Goal: Task Accomplishment & Management: Manage account settings

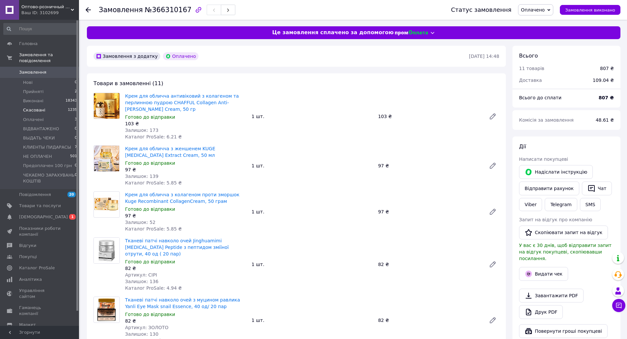
scroll to position [625, 0]
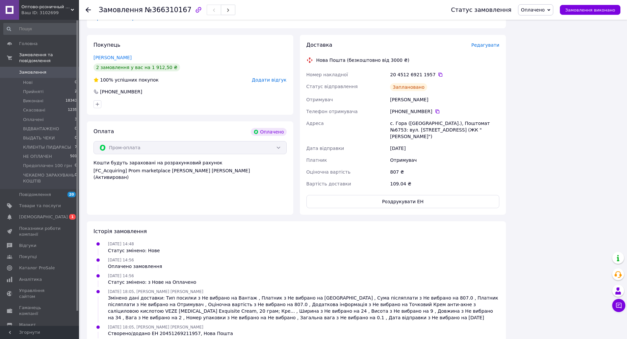
click at [29, 214] on span "[DEMOGRAPHIC_DATA]" at bounding box center [43, 217] width 49 height 6
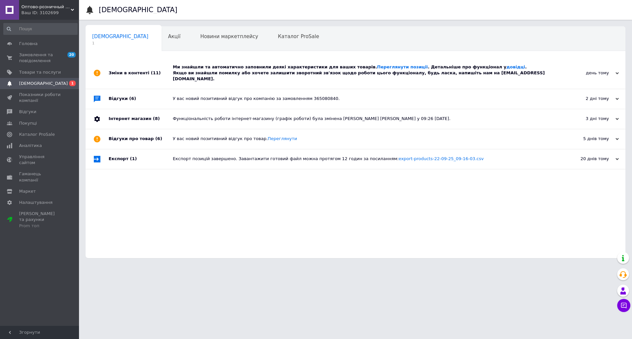
click at [247, 68] on div "Ми знайшли та автоматично заповнили деякі характеристики для ваших товарів. Пер…" at bounding box center [363, 73] width 380 height 18
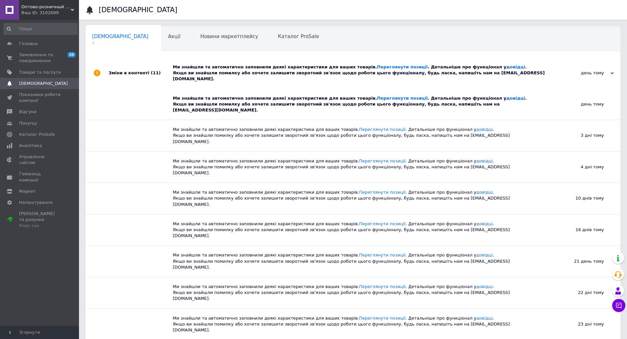
click at [247, 68] on div "Ми знайшли та автоматично заповнили деякі характеристики для ваших товарів. Пер…" at bounding box center [360, 73] width 375 height 18
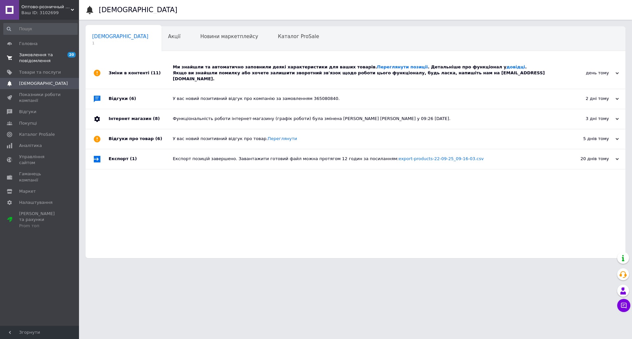
click at [26, 59] on span "Замовлення та повідомлення" at bounding box center [40, 58] width 42 height 12
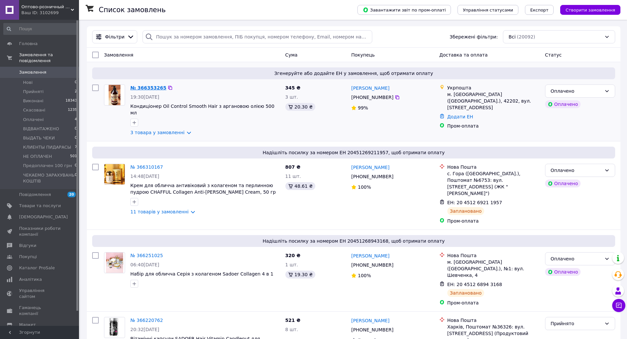
click at [146, 87] on link "№ 366353265" at bounding box center [148, 87] width 36 height 5
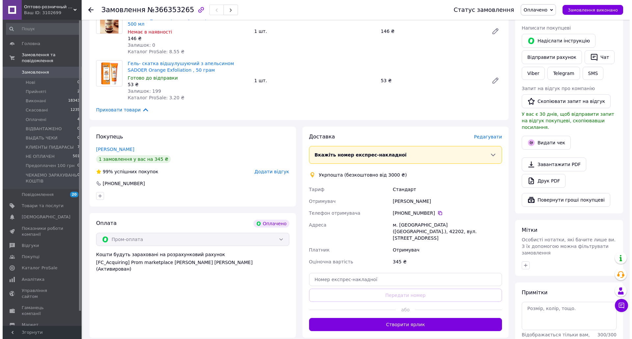
scroll to position [132, 0]
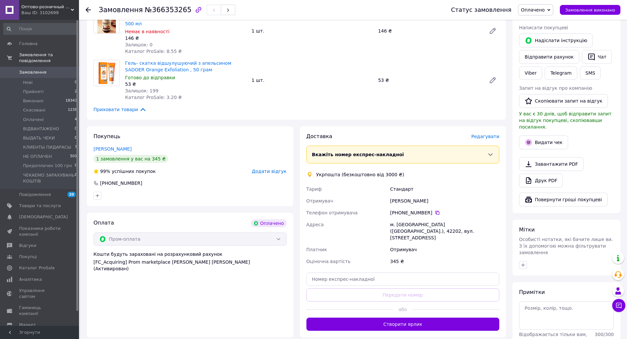
click at [488, 134] on span "Редагувати" at bounding box center [485, 136] width 28 height 5
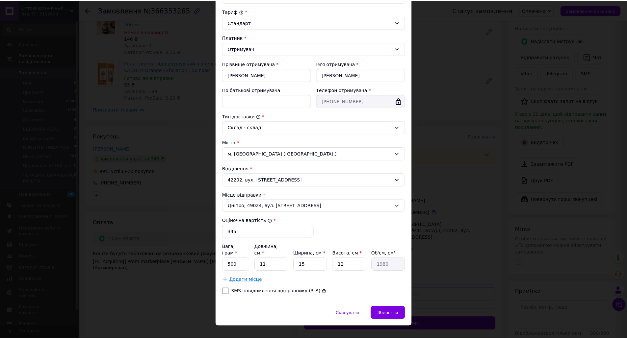
scroll to position [72, 0]
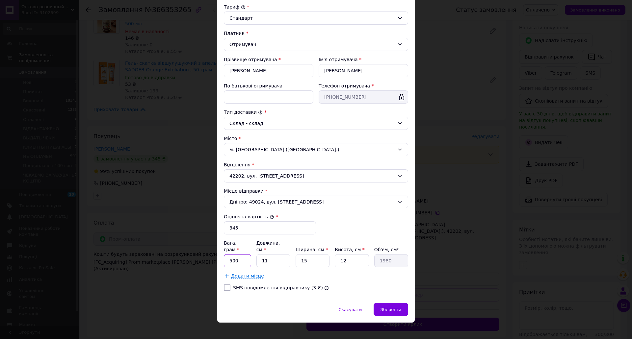
click at [247, 254] on input "500" at bounding box center [237, 260] width 27 height 13
type input "5"
type input "1300"
click at [278, 256] on input "11" at bounding box center [273, 260] width 34 height 13
type input "1"
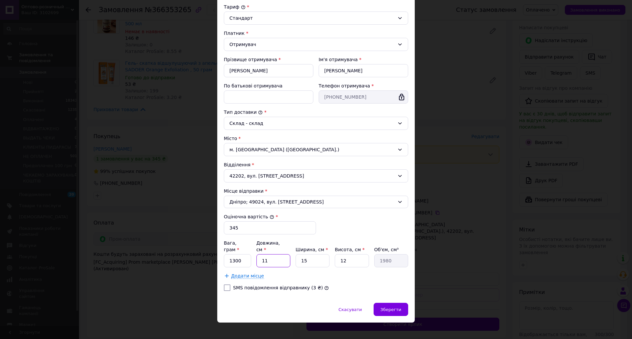
type input "180"
type input "2"
type input "360"
type input "20"
type input "3600"
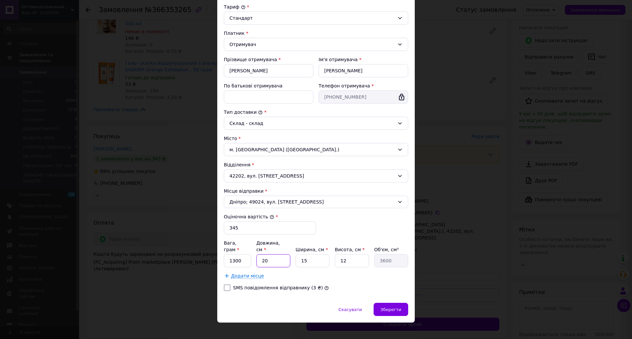
type input "20"
click at [315, 255] on input "15" at bounding box center [313, 260] width 34 height 13
type input "1"
type input "240"
type input "10"
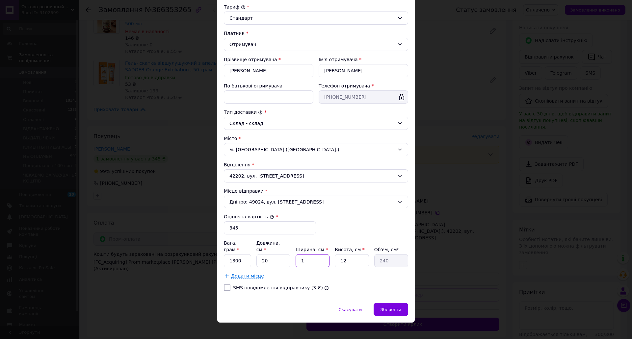
type input "2400"
type input "10"
click at [395, 307] on span "Зберегти" at bounding box center [391, 309] width 21 height 5
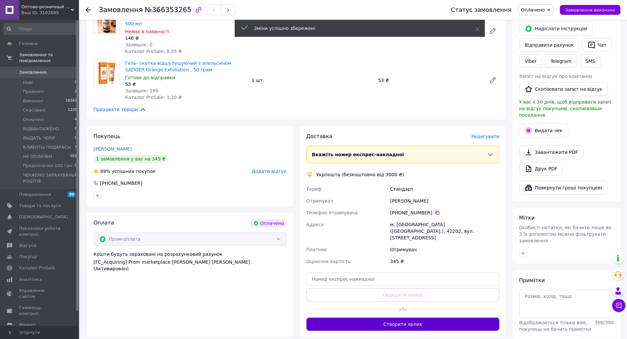
click at [413, 318] on button "Створити ярлик" at bounding box center [402, 324] width 193 height 13
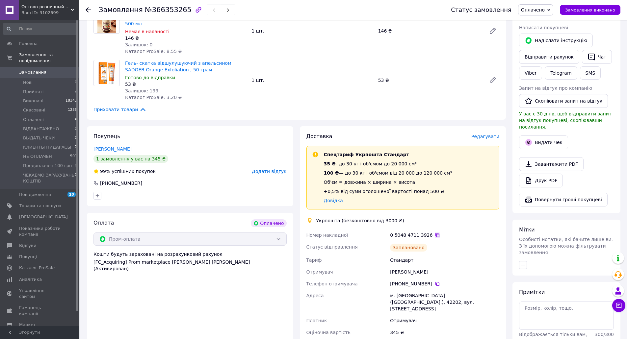
click at [435, 233] on icon at bounding box center [437, 235] width 5 height 5
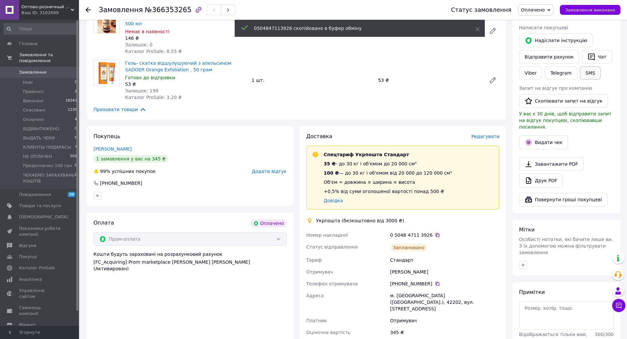
click at [591, 74] on button "SMS" at bounding box center [590, 72] width 21 height 13
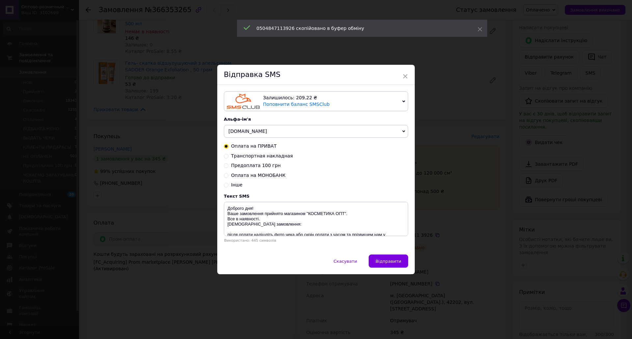
click at [277, 157] on span "Транспортная накладная" at bounding box center [262, 155] width 62 height 5
click at [228, 157] on input "Транспортная накладная" at bounding box center [226, 155] width 5 height 5
radio input "true"
radio input "false"
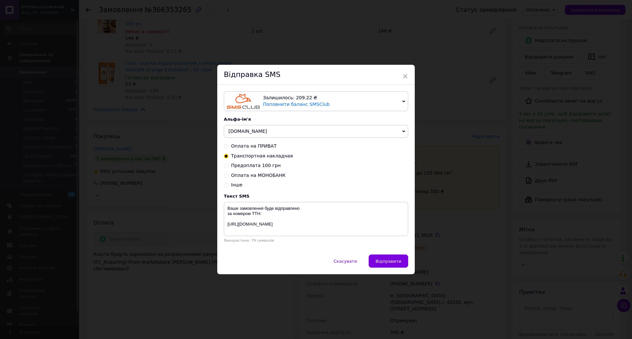
click at [249, 130] on span "K18.ua" at bounding box center [316, 131] width 184 height 13
click at [246, 147] on li "Bioaqua.ua" at bounding box center [316, 145] width 184 height 9
click at [265, 215] on textarea "Ваше замовлення буде відправлено за номером ТТН: https://kosmetikaopt.com.ua/" at bounding box center [316, 219] width 184 height 34
paste textarea "0504847113926"
type textarea "Ваше замовлення буде відправлено за номером ТТН: 0504847113926 https://kosmetik…"
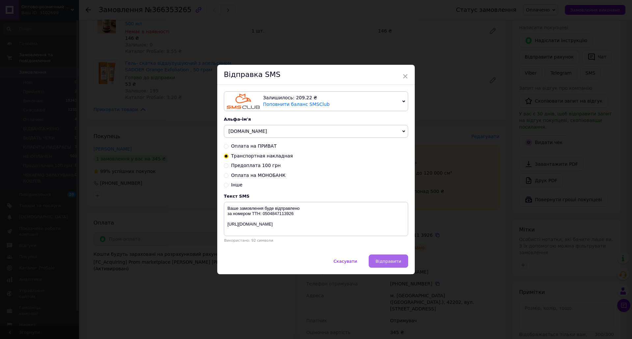
click at [386, 262] on span "Відправити" at bounding box center [389, 261] width 26 height 5
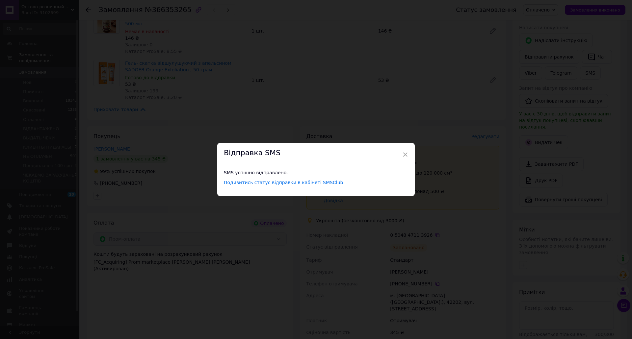
click at [457, 255] on div "× Відправка SMS SMS успішно відправлено. Подивитись статус відправки в кабінеті…" at bounding box center [316, 169] width 632 height 339
click at [402, 154] on span "×" at bounding box center [403, 154] width 6 height 11
click at [429, 303] on div "× Відправка SMS SMS успішно відправлено. Подивитись статус відправки в кабінеті…" at bounding box center [313, 169] width 627 height 339
click at [428, 303] on div "× Відправка SMS SMS успішно відправлено. Подивитись статус відправки в кабінеті…" at bounding box center [313, 169] width 627 height 339
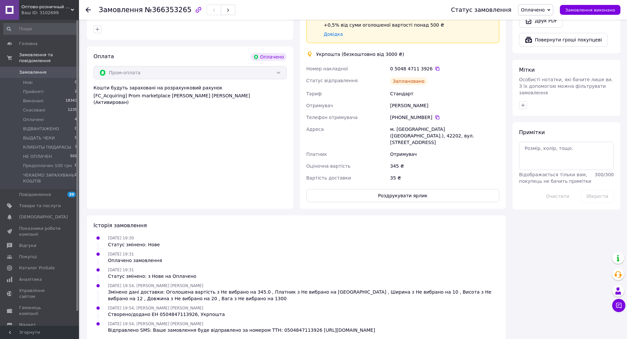
scroll to position [292, 0]
click at [40, 117] on span "Оплачені" at bounding box center [33, 120] width 21 height 6
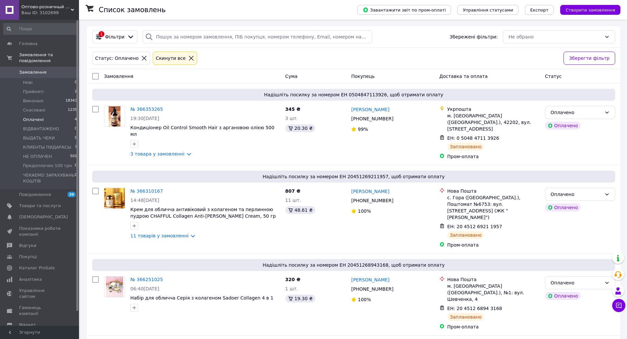
click at [34, 117] on span "Оплачені" at bounding box center [33, 120] width 21 height 6
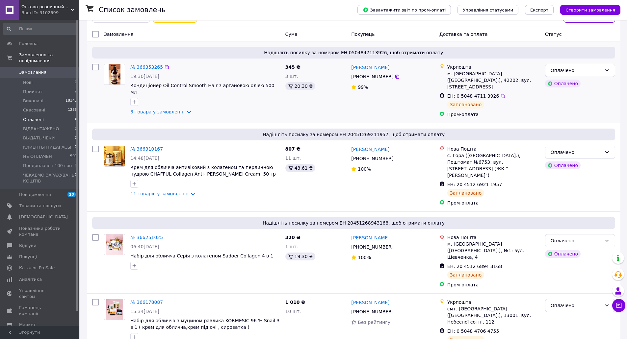
scroll to position [46, 0]
